Goal: Information Seeking & Learning: Understand process/instructions

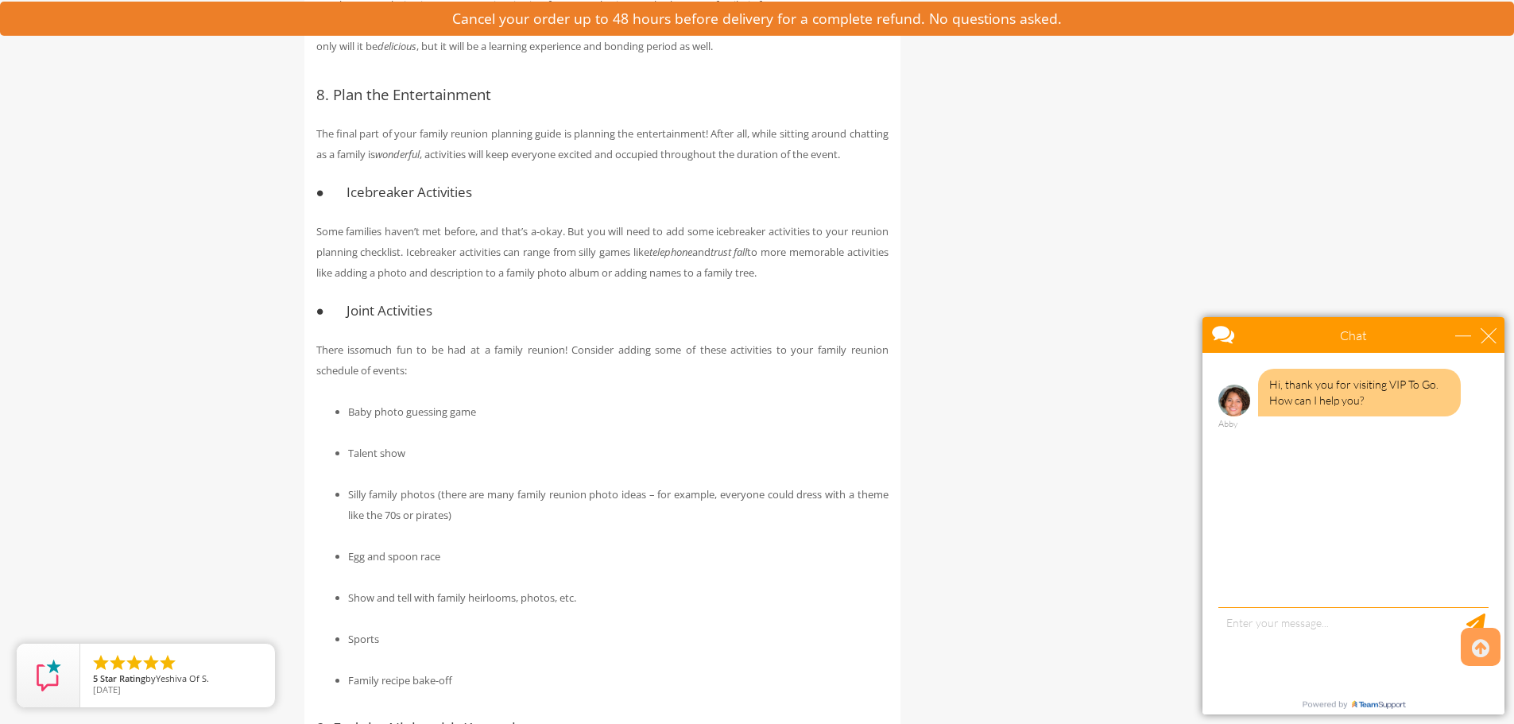
scroll to position [3114, 0]
click at [1491, 332] on div "close" at bounding box center [1489, 335] width 16 height 16
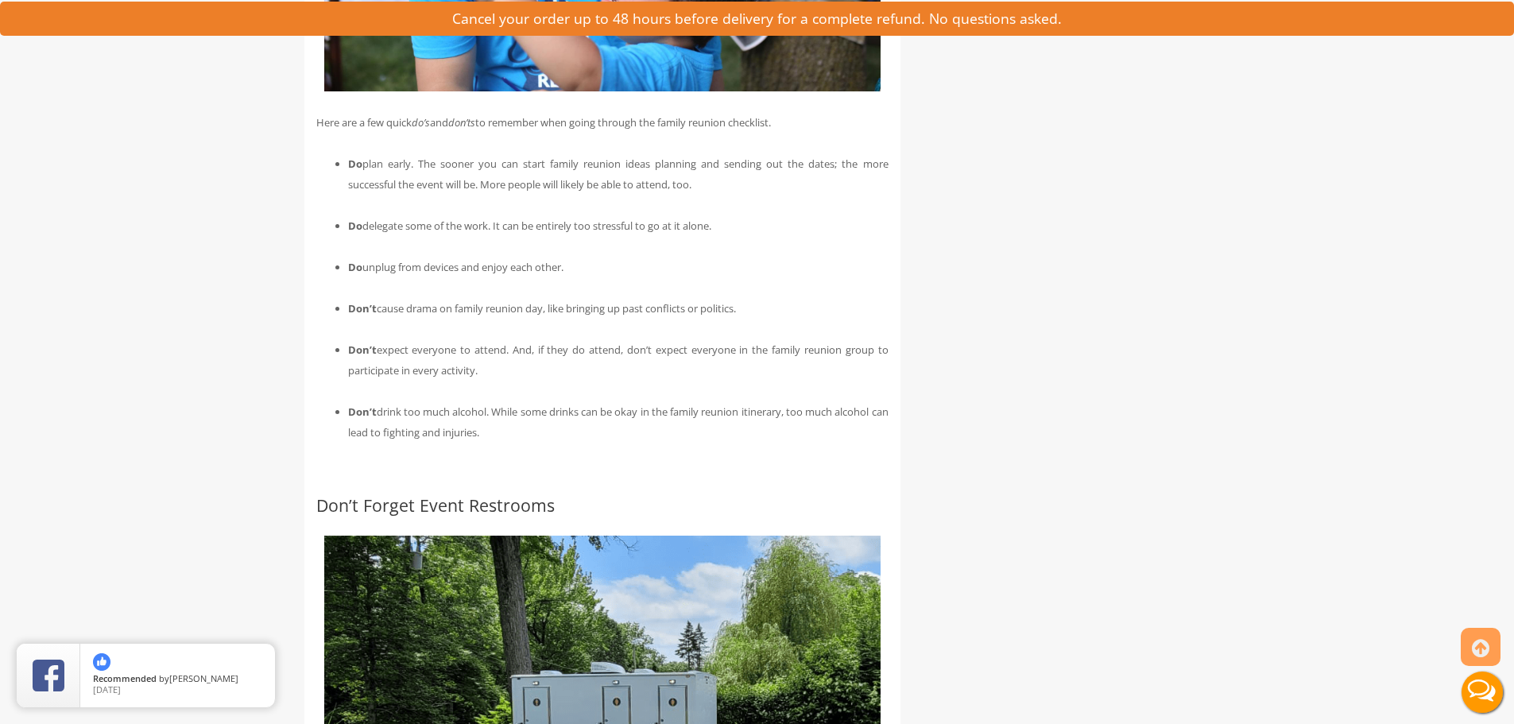
scroll to position [4306, 0]
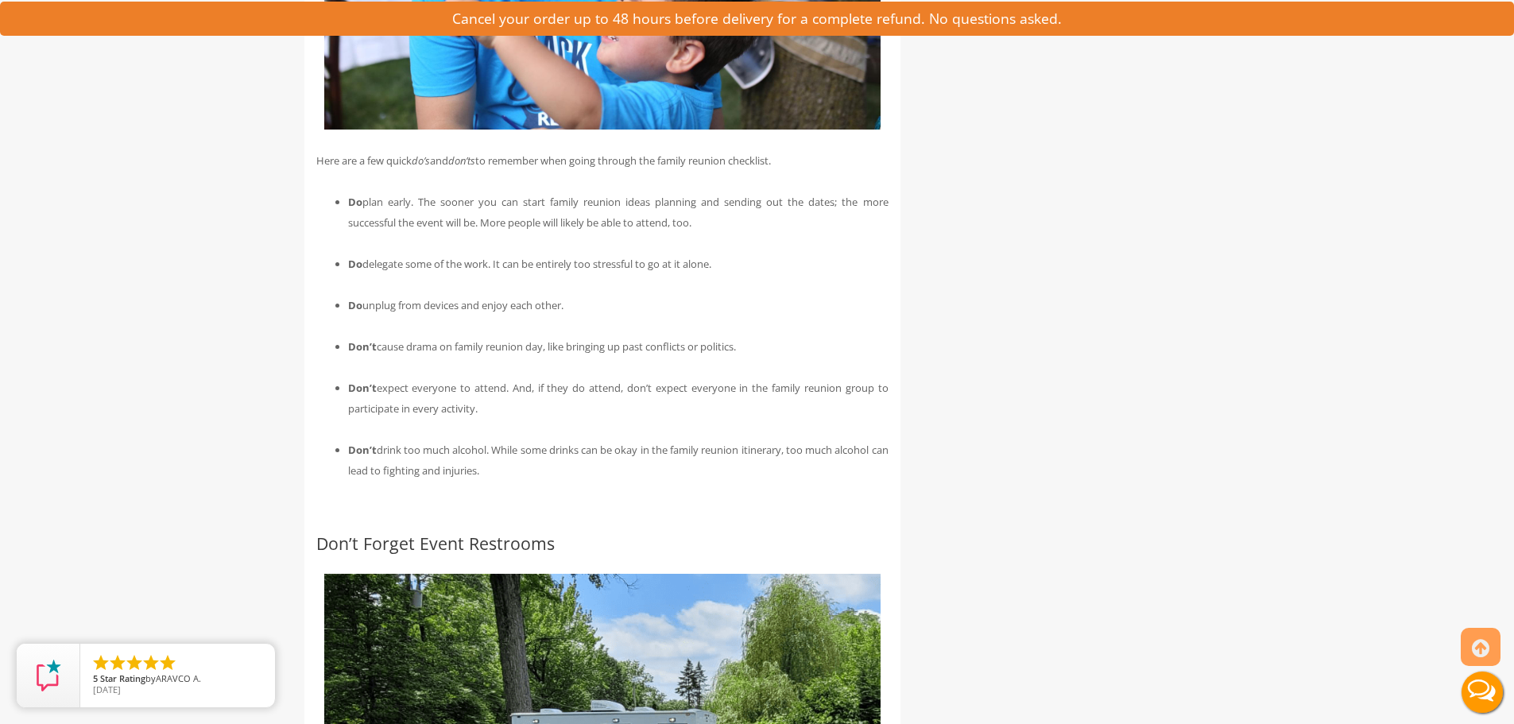
drag, startPoint x: 508, startPoint y: 535, endPoint x: 312, endPoint y: 227, distance: 364.5
copy div "Here are a few quick do’s and don’ts to remember when going through the family …"
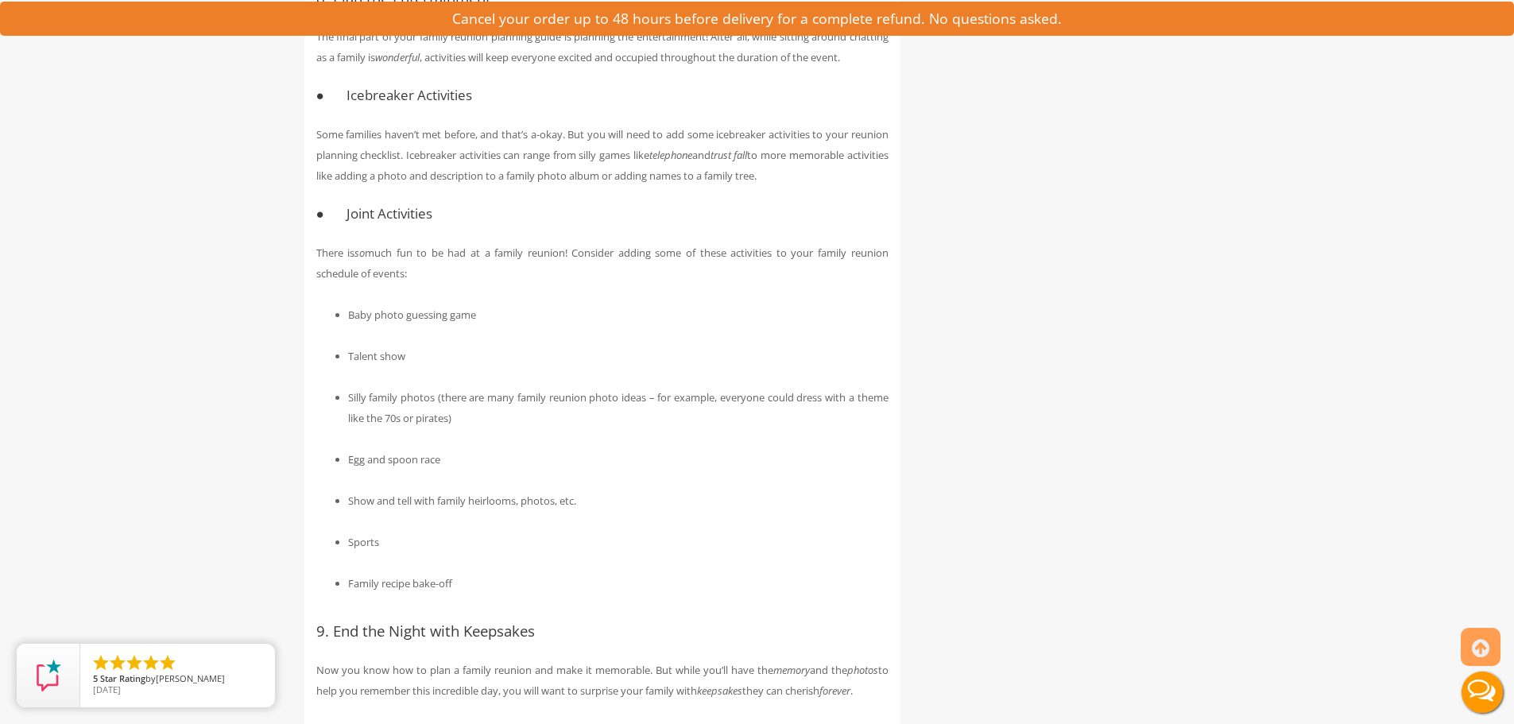
scroll to position [3194, 0]
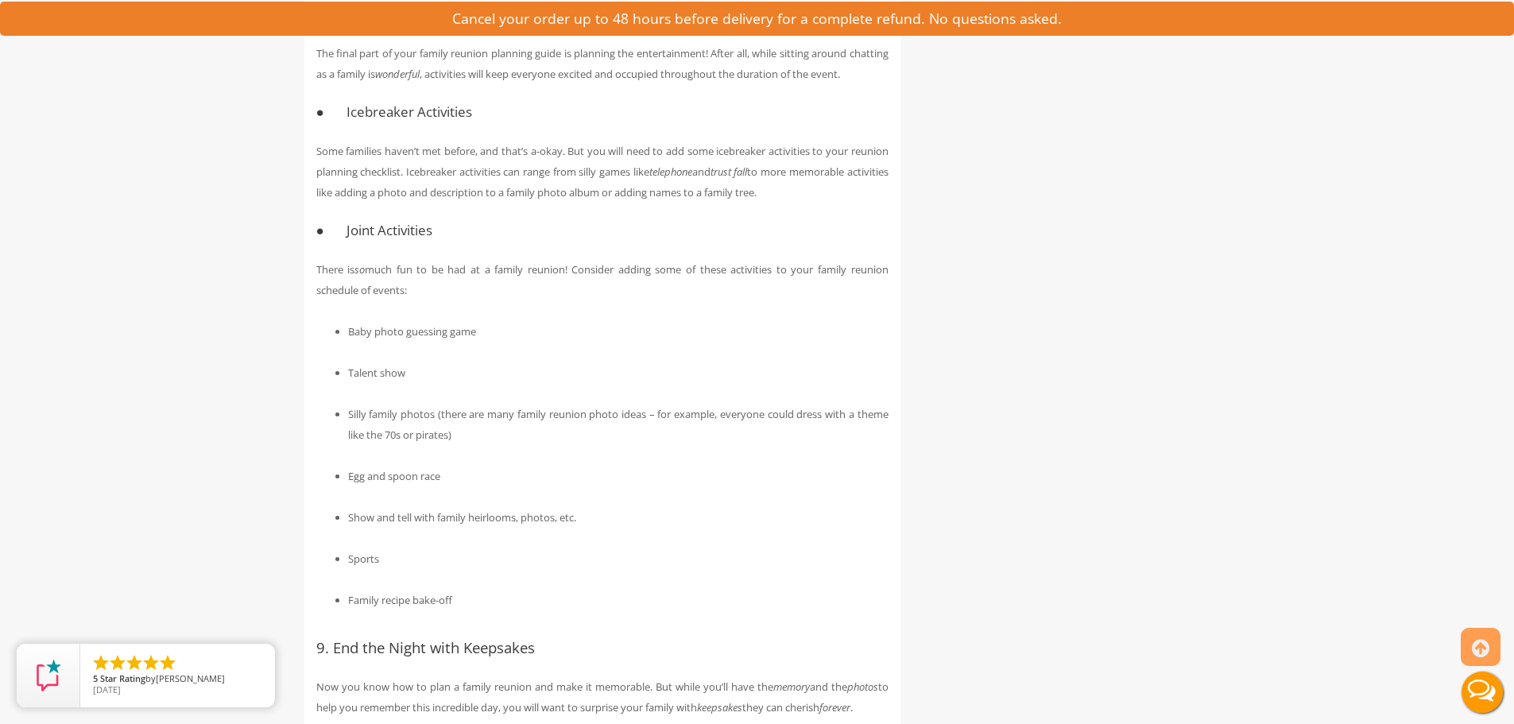
click at [560, 445] on li "Silly family photos (there are many family reunion photo ideas – for example, e…" at bounding box center [618, 424] width 540 height 41
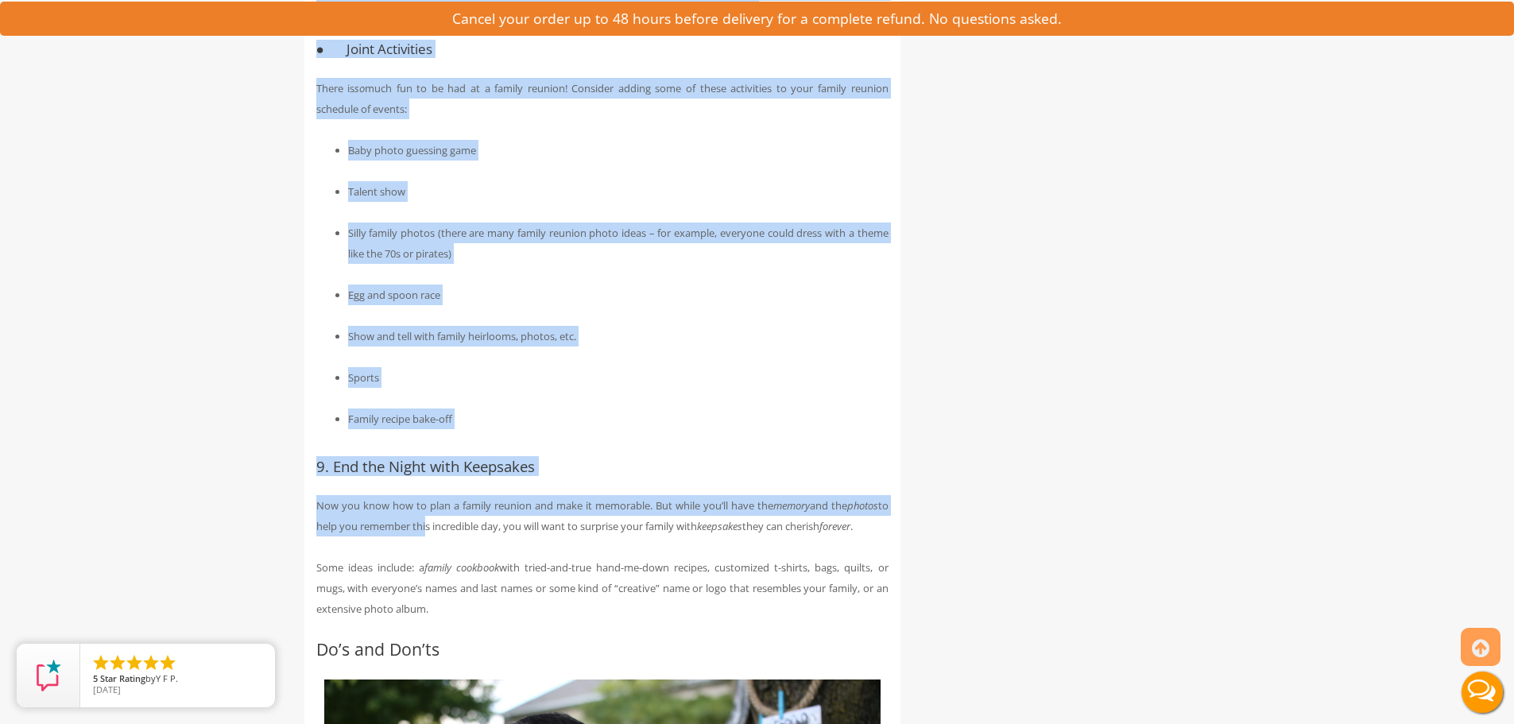
scroll to position [3432, 0]
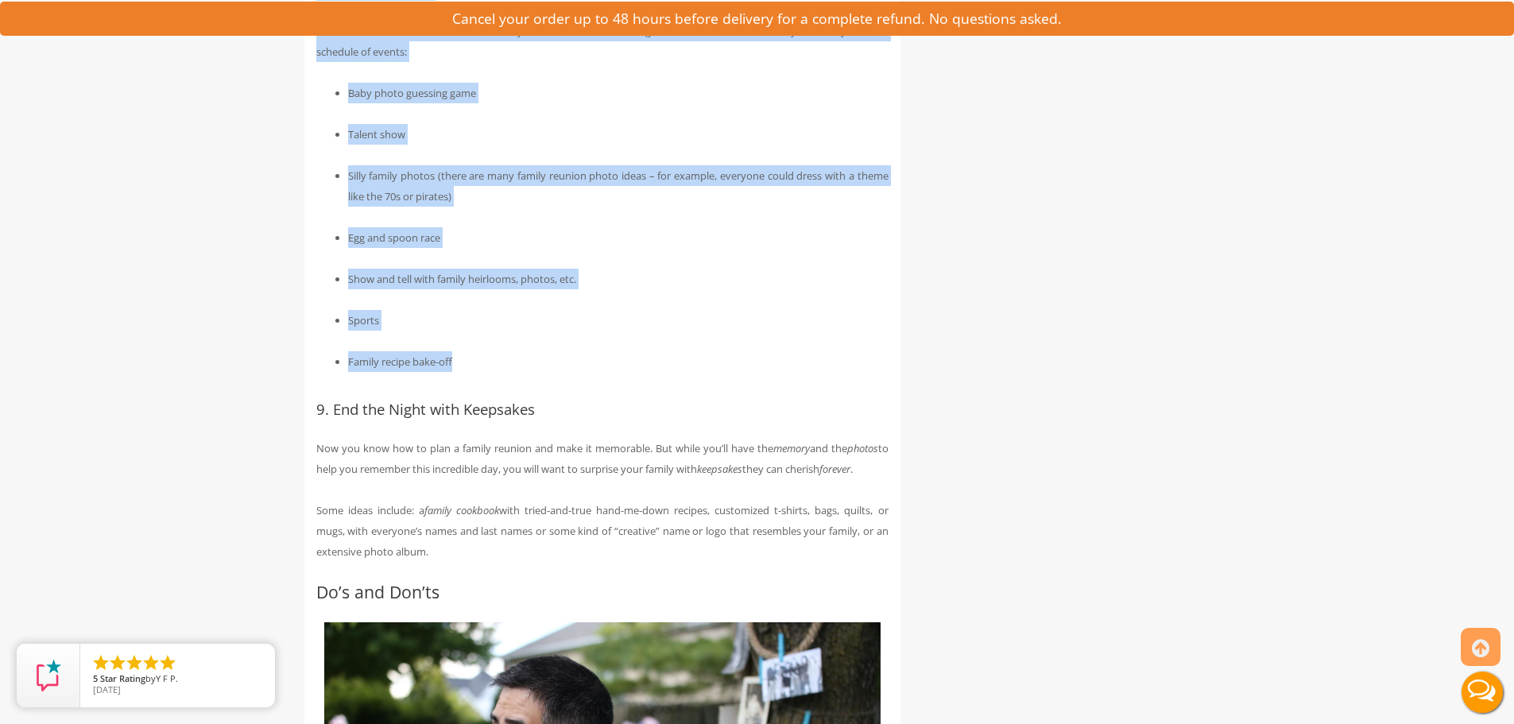
drag, startPoint x: 316, startPoint y: 297, endPoint x: 471, endPoint y: 422, distance: 198.4
copy div "5. Lore ips Dolorsitametc Adi elits doei te inci utlabo etdolor magnaali enima …"
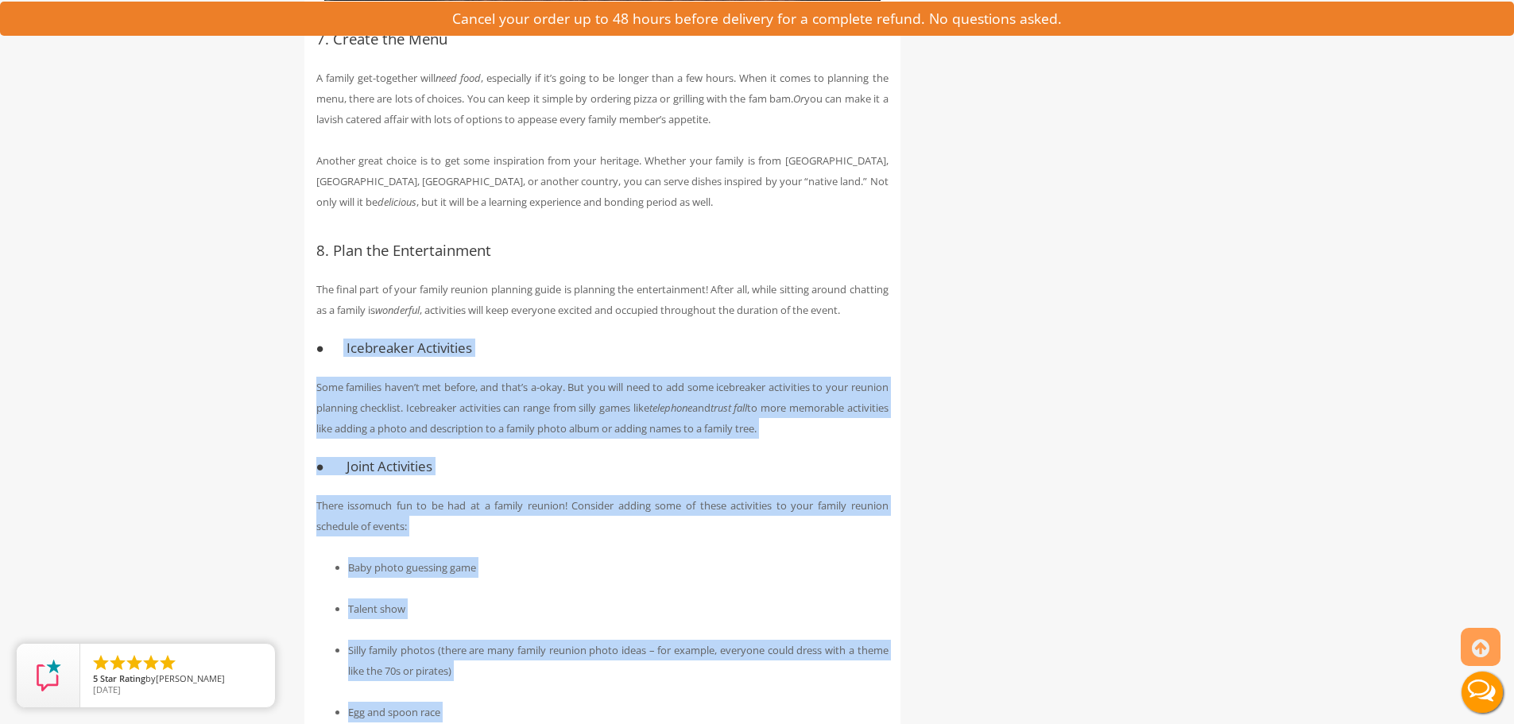
scroll to position [2955, 0]
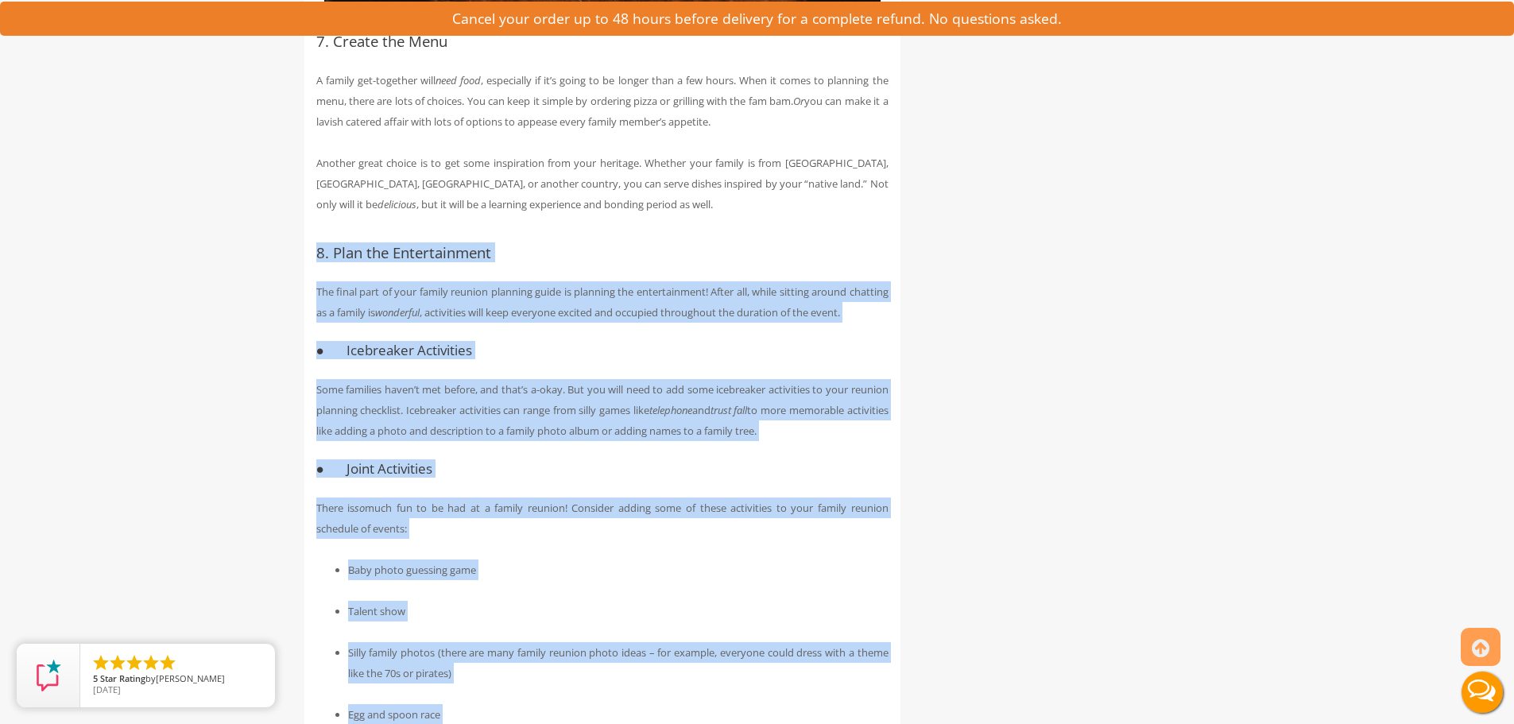
drag, startPoint x: 456, startPoint y: 420, endPoint x: 310, endPoint y: 276, distance: 205.7
click at [310, 276] on div "How to Plan a Family Reunion in 9 Steps Family is the most important thing in l…" at bounding box center [602, 421] width 596 height 6109
copy div "5. Lore ips Dolorsitametc Adi elits doei te inci utlabo etdolor magnaali enima …"
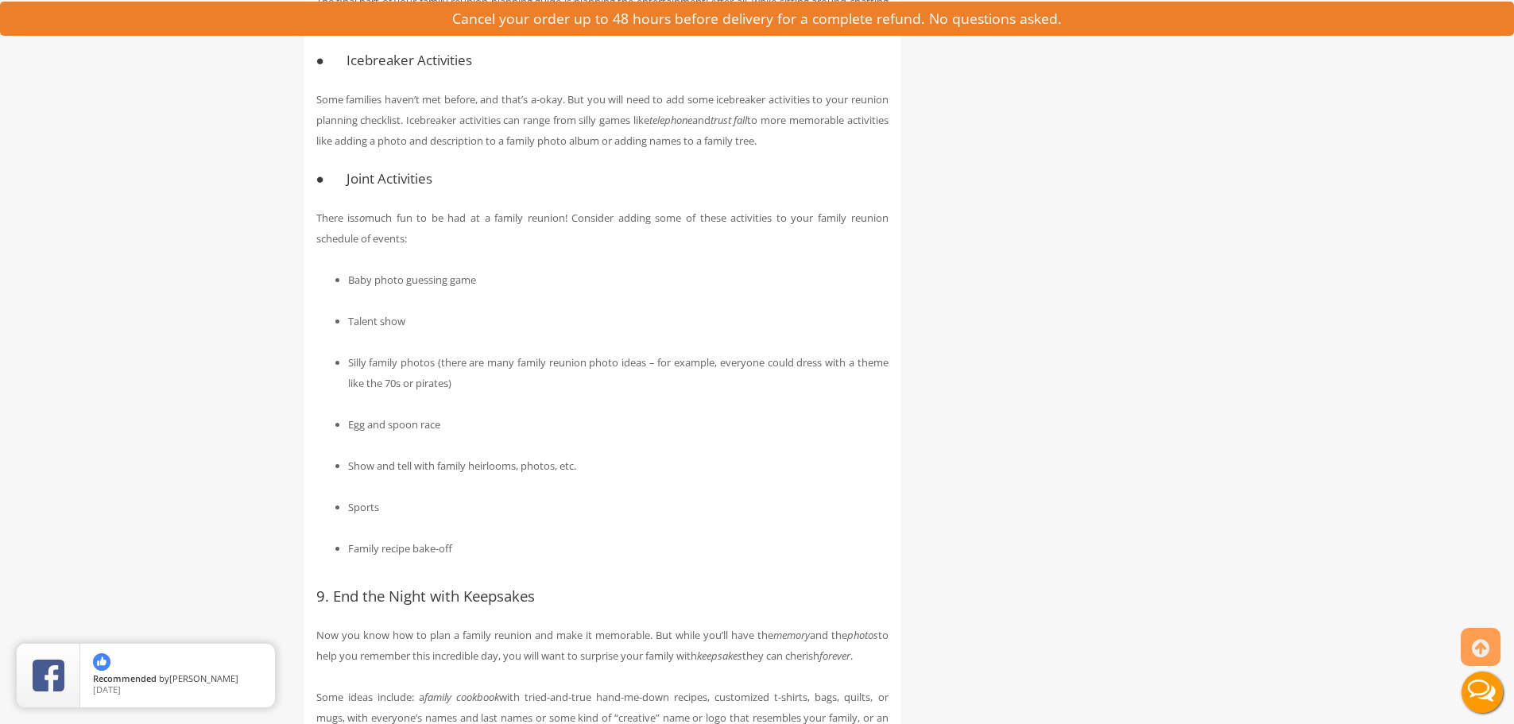
scroll to position [3273, 0]
